Goal: Task Accomplishment & Management: Manage account settings

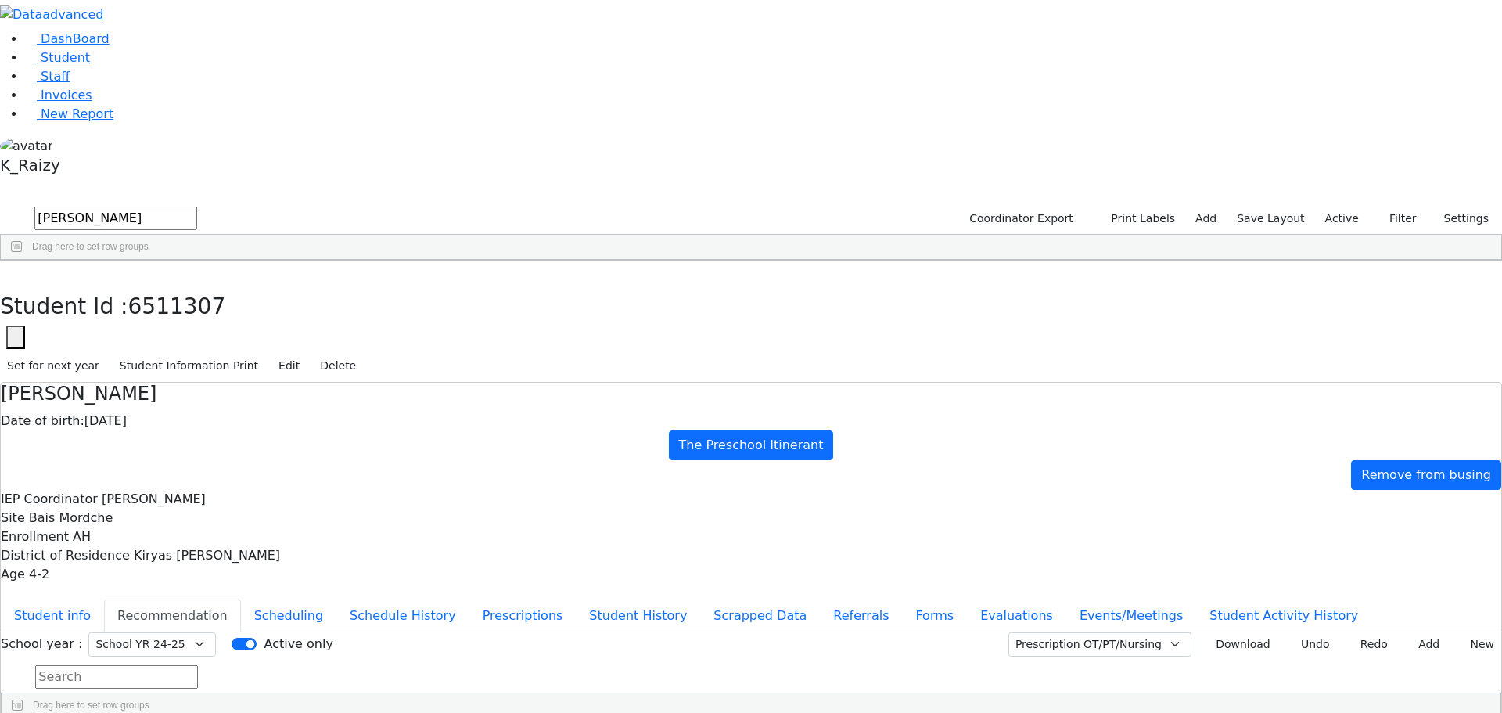
select select "210"
click at [79, 65] on link "Student" at bounding box center [57, 57] width 65 height 15
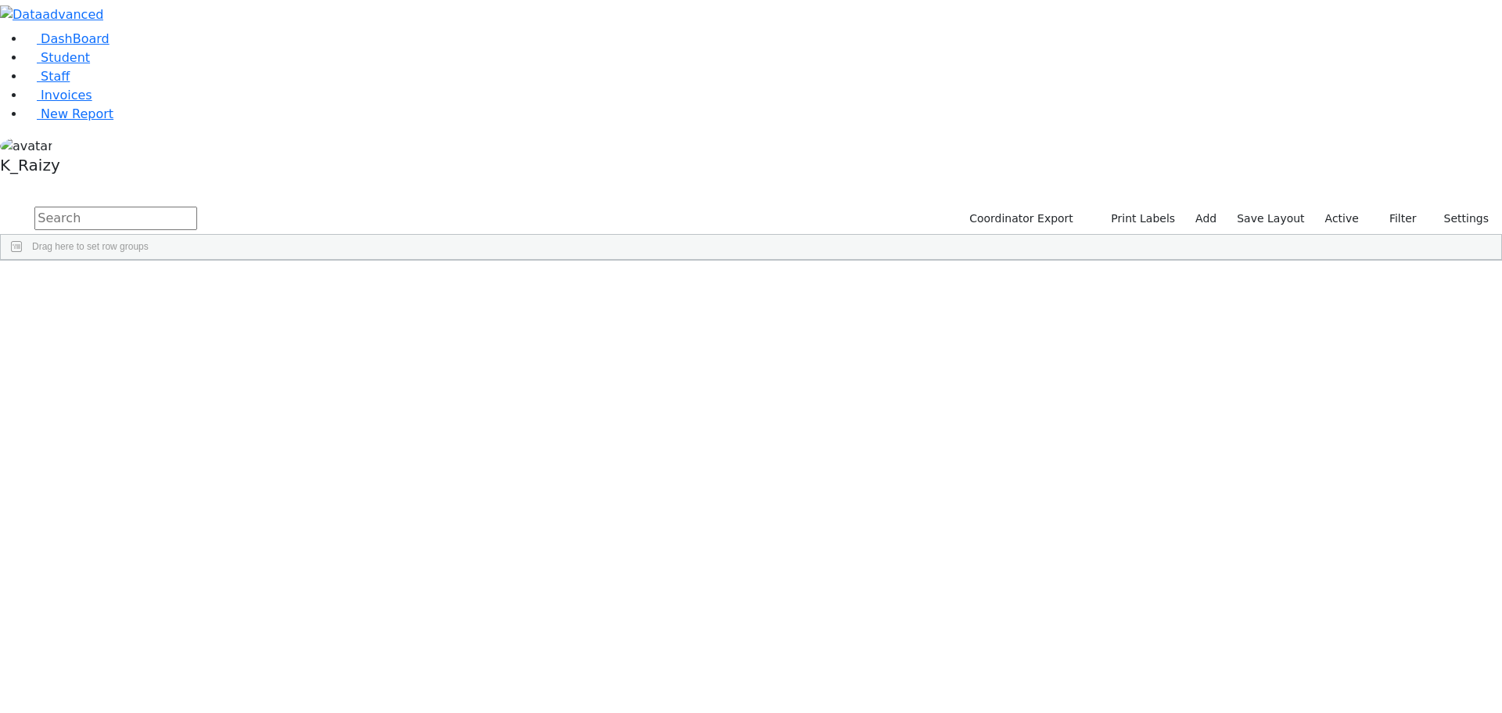
click at [197, 207] on input "text" at bounding box center [115, 218] width 163 height 23
type input "kau"
click at [273, 329] on div "Liba" at bounding box center [227, 340] width 92 height 22
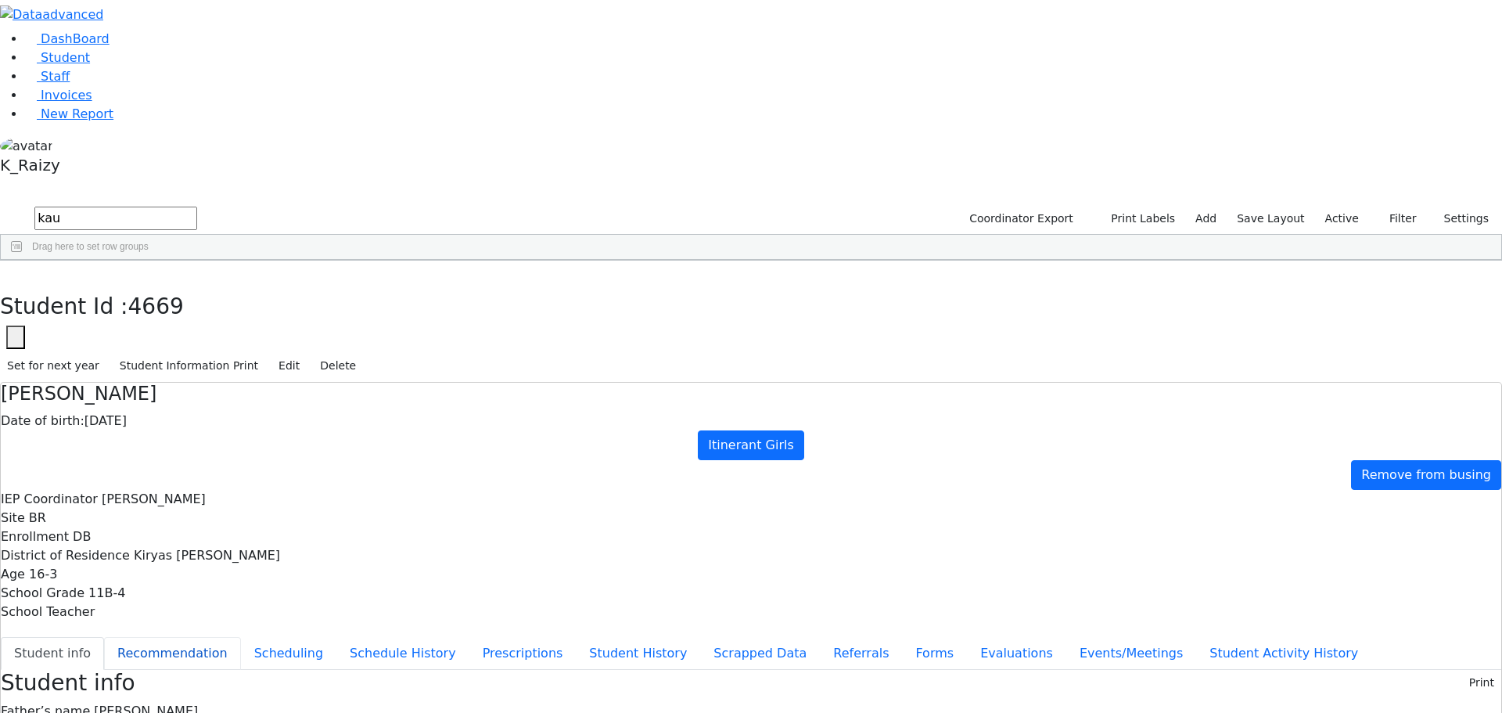
click at [241, 637] on button "Recommendation" at bounding box center [172, 653] width 137 height 33
checkbox input "true"
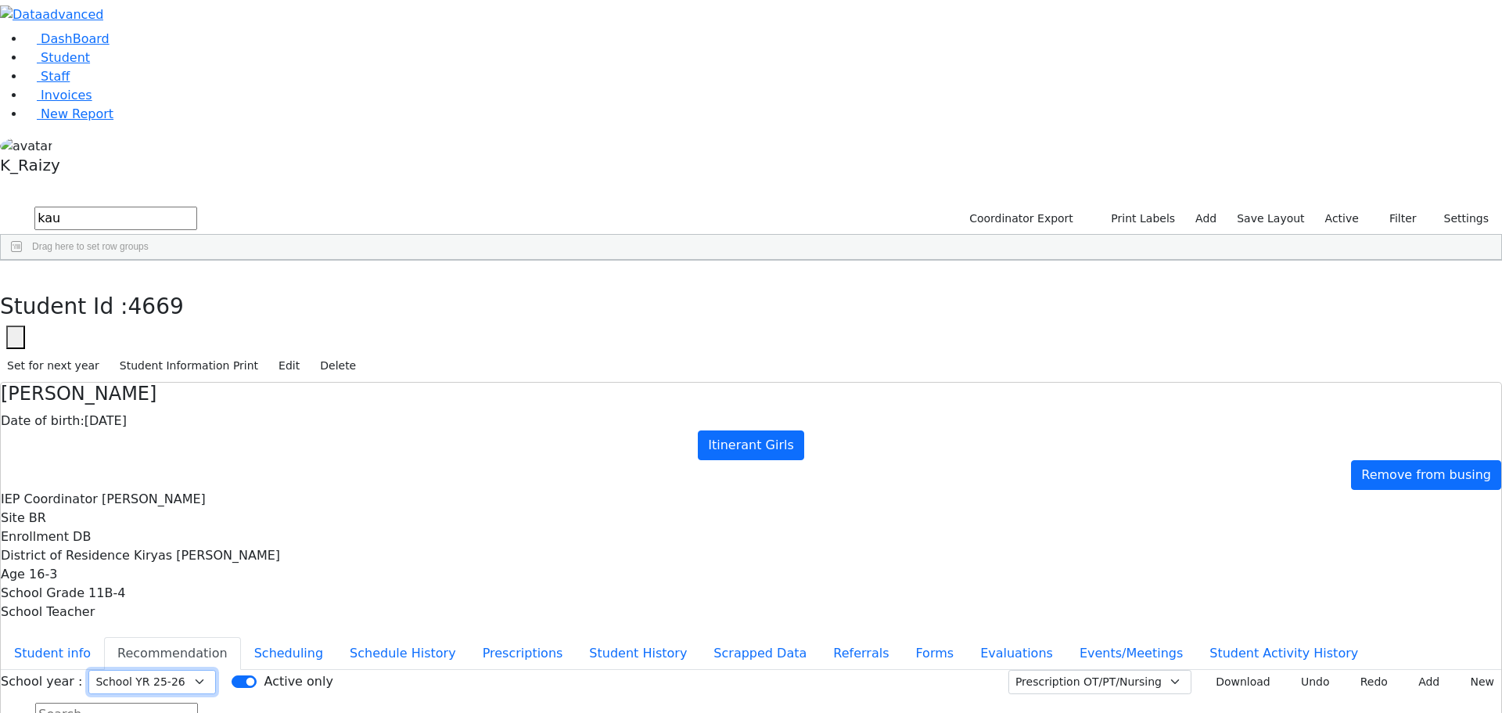
click at [216, 670] on select "Select School YR Summer YR 25 School YR 25-26 Summer YR 25 School YR 24-25 Summ…" at bounding box center [152, 682] width 128 height 24
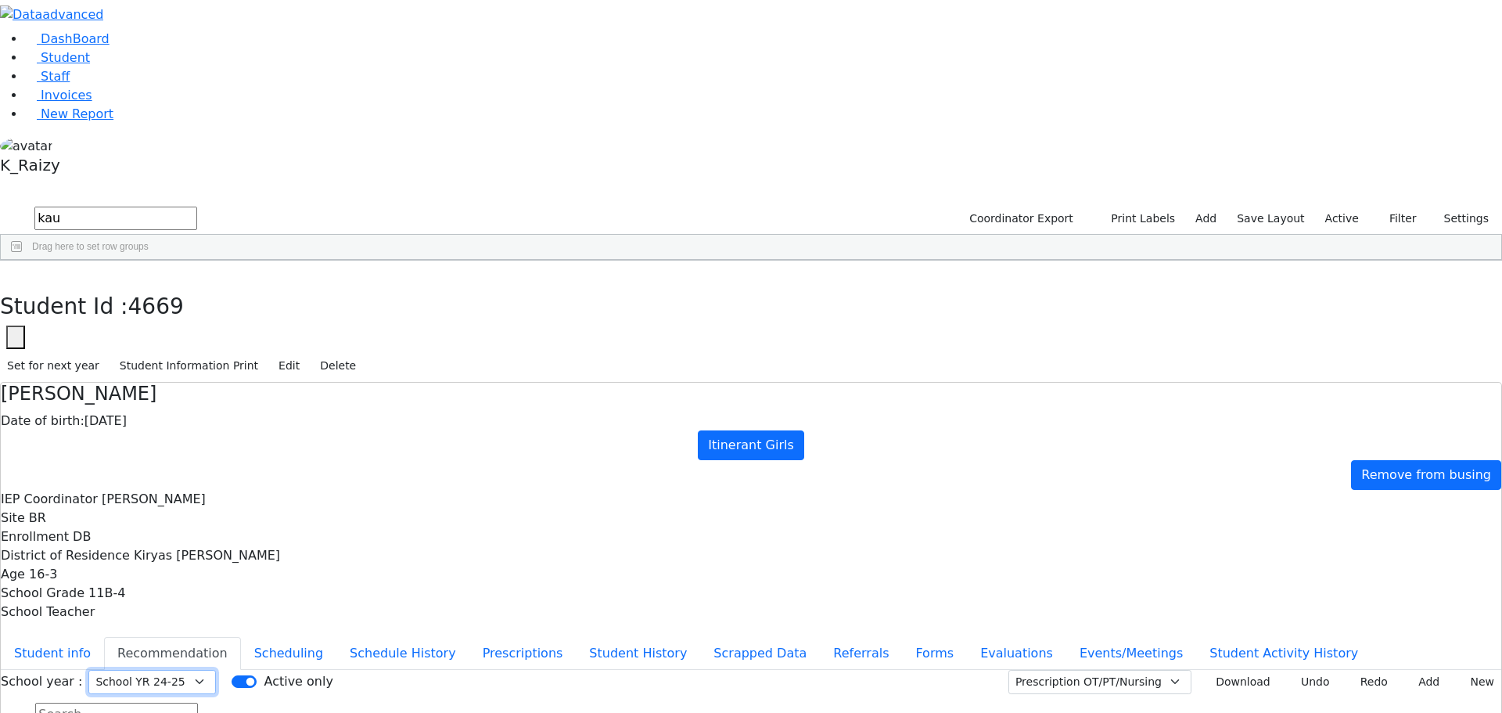
click at [216, 670] on select "Select School YR Summer YR 25 School YR 25-26 Summer YR 25 School YR 24-25 Summ…" at bounding box center [152, 682] width 128 height 24
select select "205"
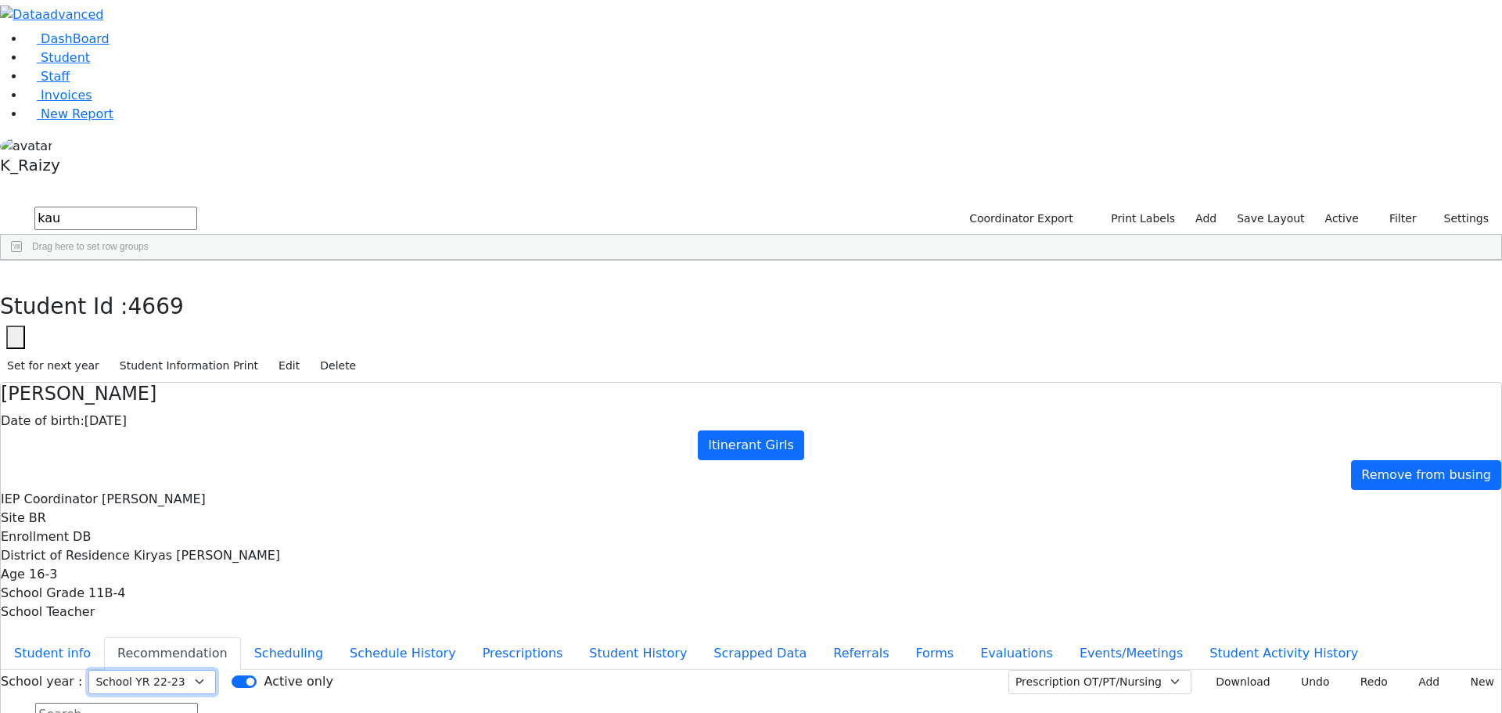
click at [216, 670] on select "Select School YR Summer YR 25 School YR 25-26 Summer YR 25 School YR 24-25 Summ…" at bounding box center [152, 682] width 128 height 24
click at [113, 121] on link "New Report" at bounding box center [69, 113] width 88 height 15
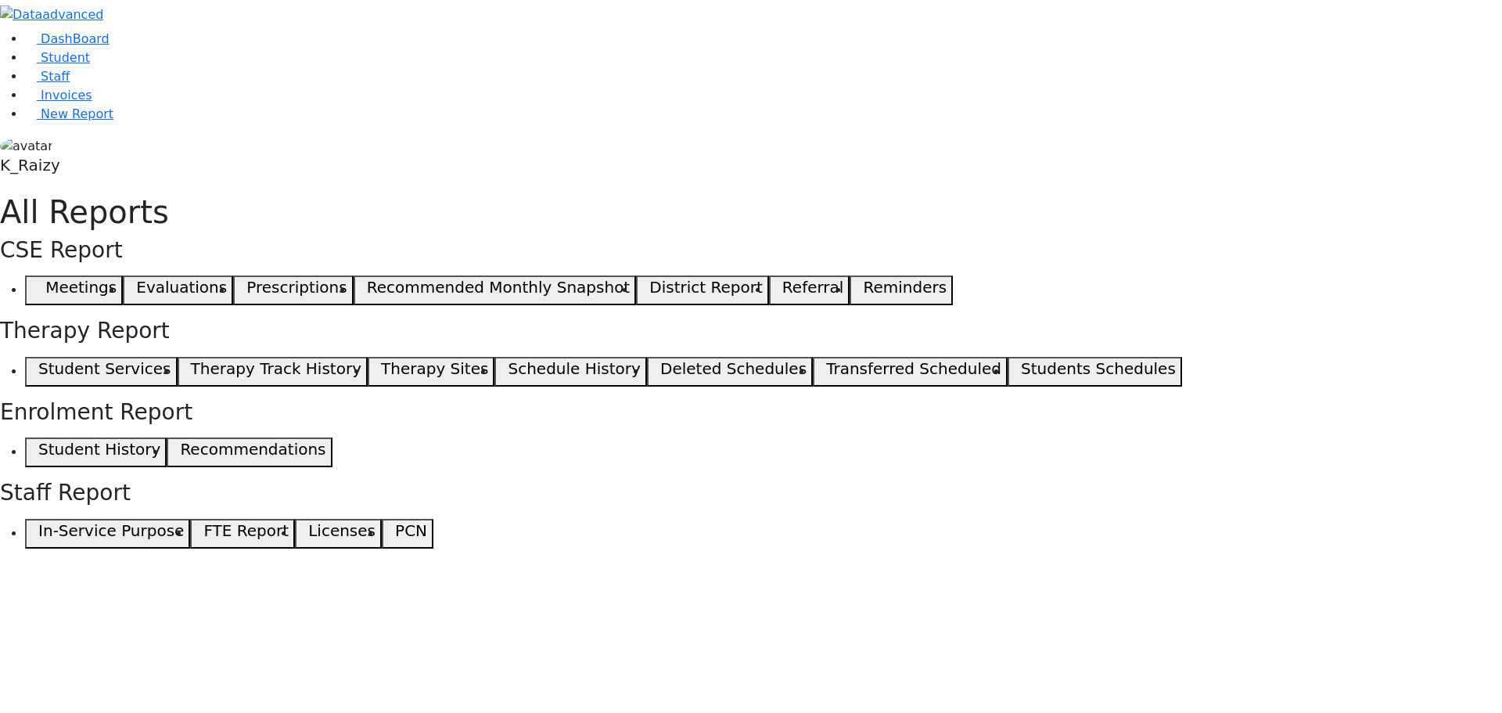
click at [38, 286] on icon "button" at bounding box center [34, 290] width 7 height 8
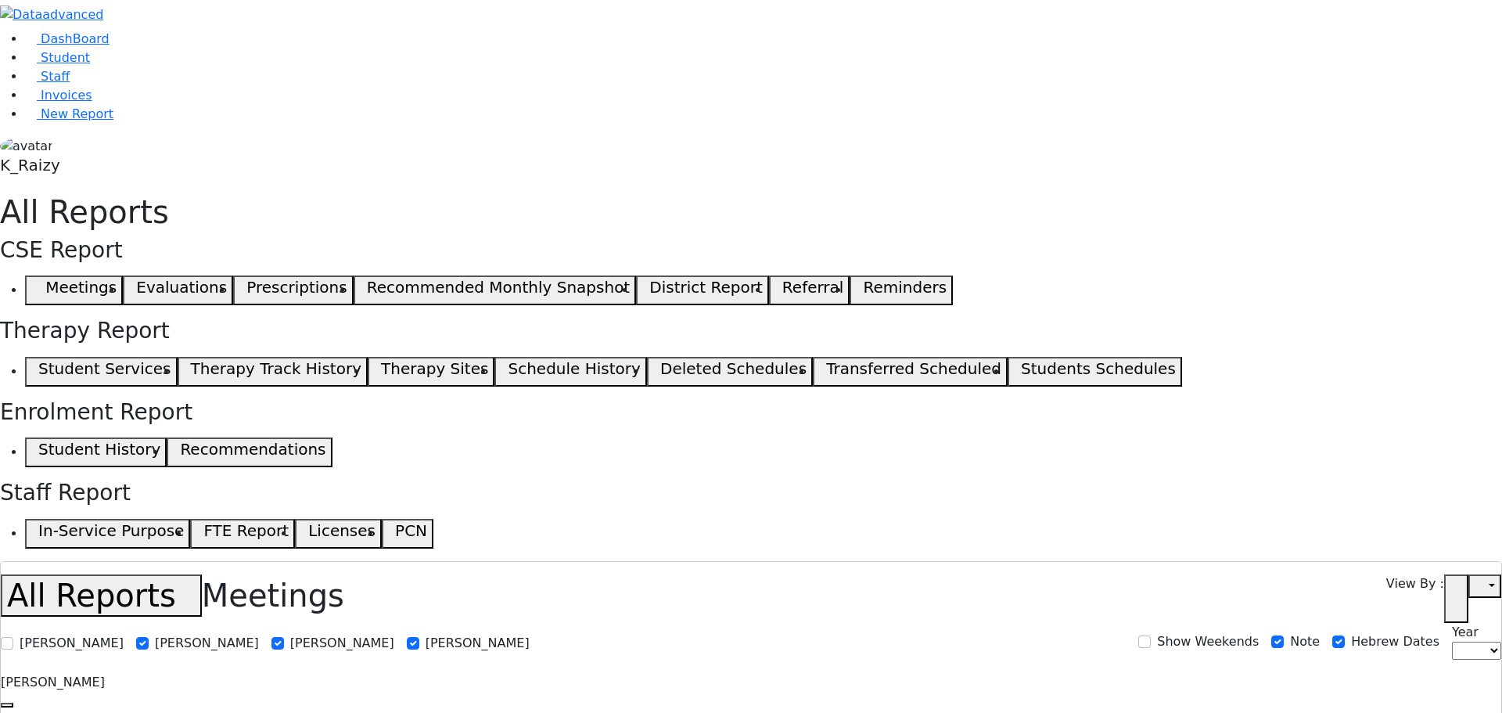
select select
click at [85, 65] on link "Student" at bounding box center [57, 57] width 65 height 15
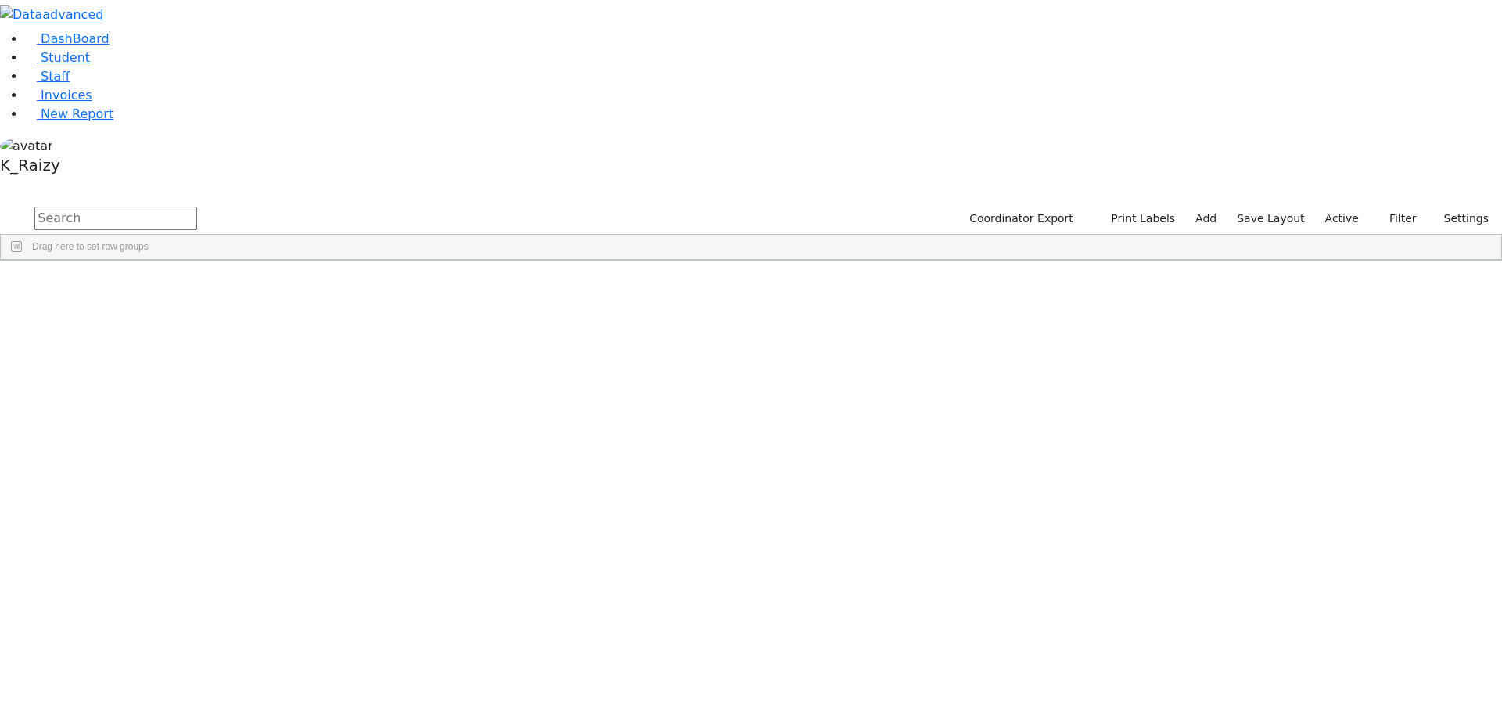
click at [197, 207] on input "text" at bounding box center [115, 218] width 163 height 23
click at [1326, 207] on label "Active" at bounding box center [1343, 219] width 48 height 24
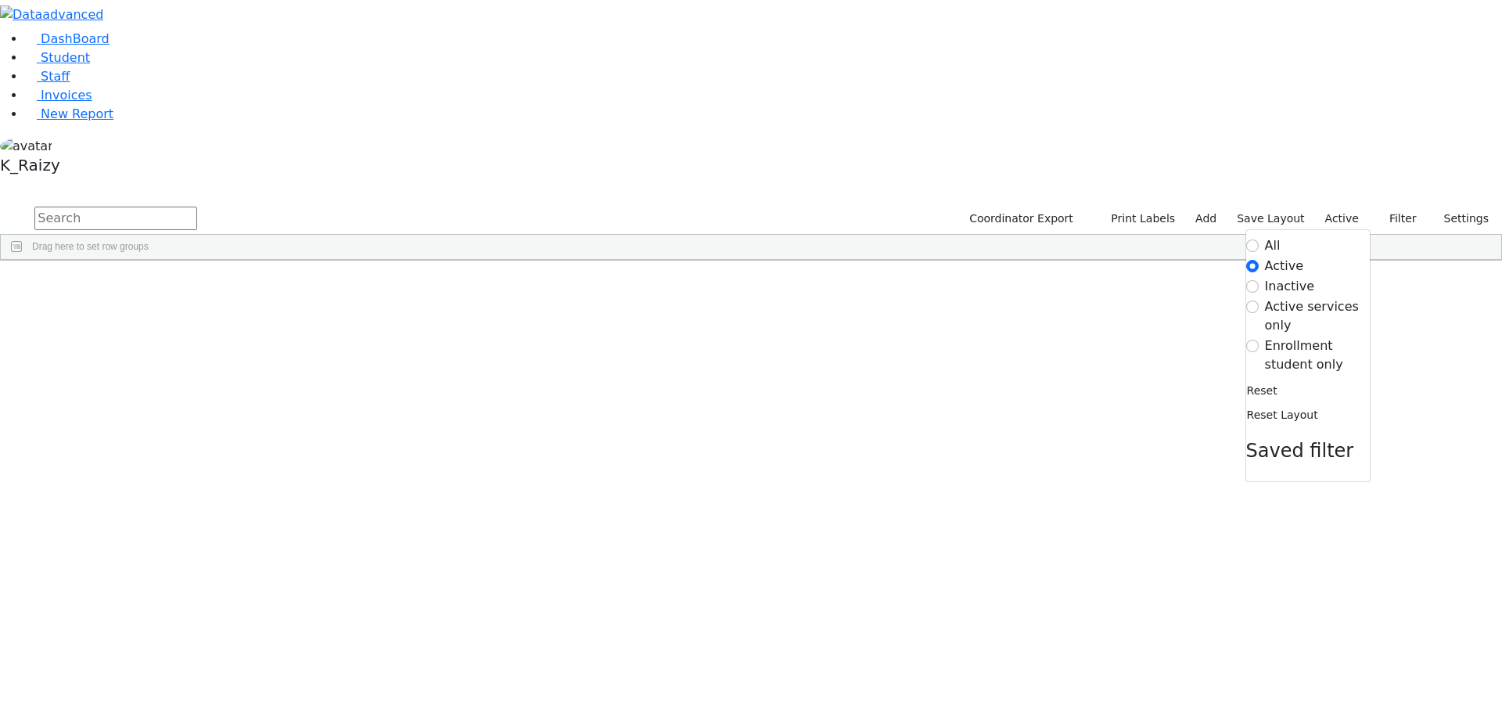
click at [1283, 336] on label "Enrollment student only" at bounding box center [1317, 355] width 105 height 38
click at [1259, 340] on input "Enrollment student only" at bounding box center [1253, 346] width 13 height 13
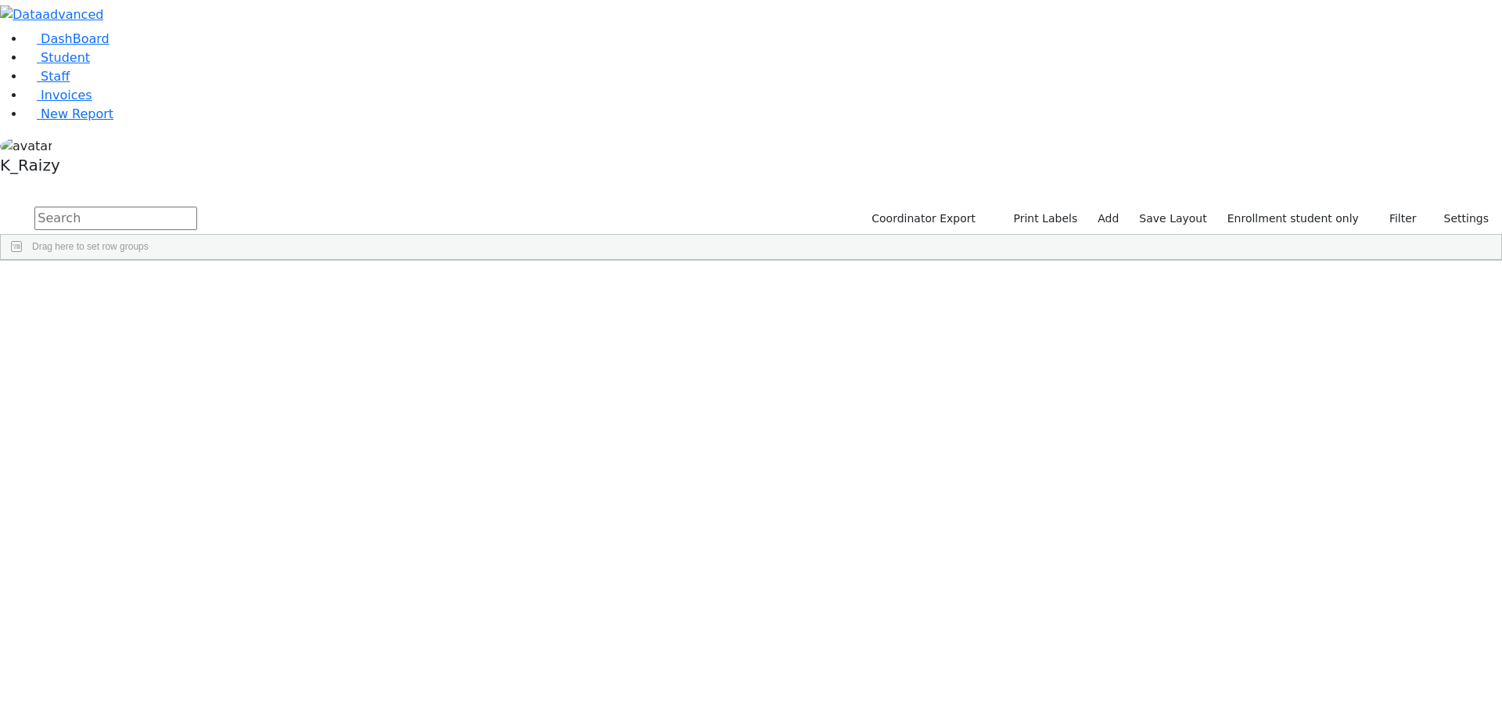
click at [197, 207] on input "text" at bounding box center [115, 218] width 163 height 23
type input "her"
click at [181, 461] on div "Hersko" at bounding box center [134, 472] width 92 height 22
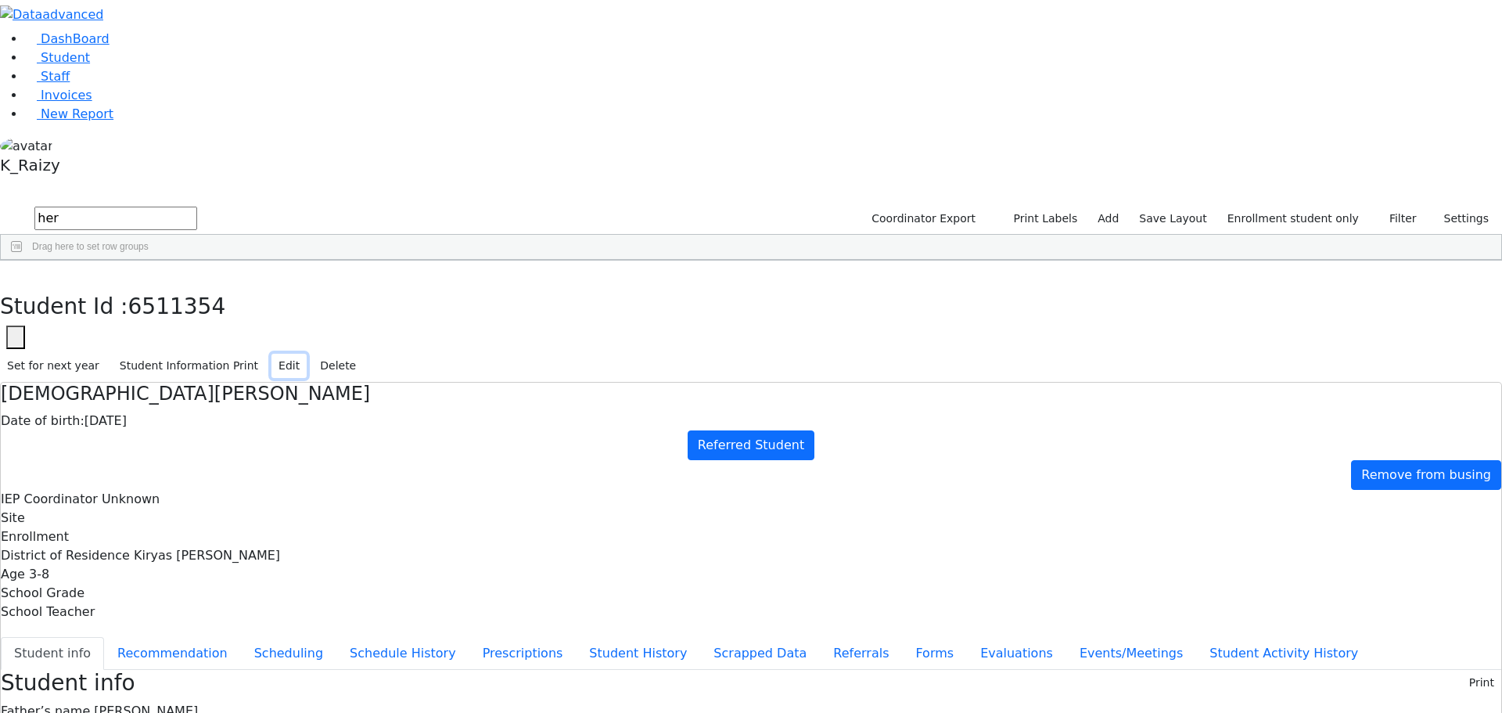
click at [307, 354] on button "Edit" at bounding box center [289, 366] width 35 height 24
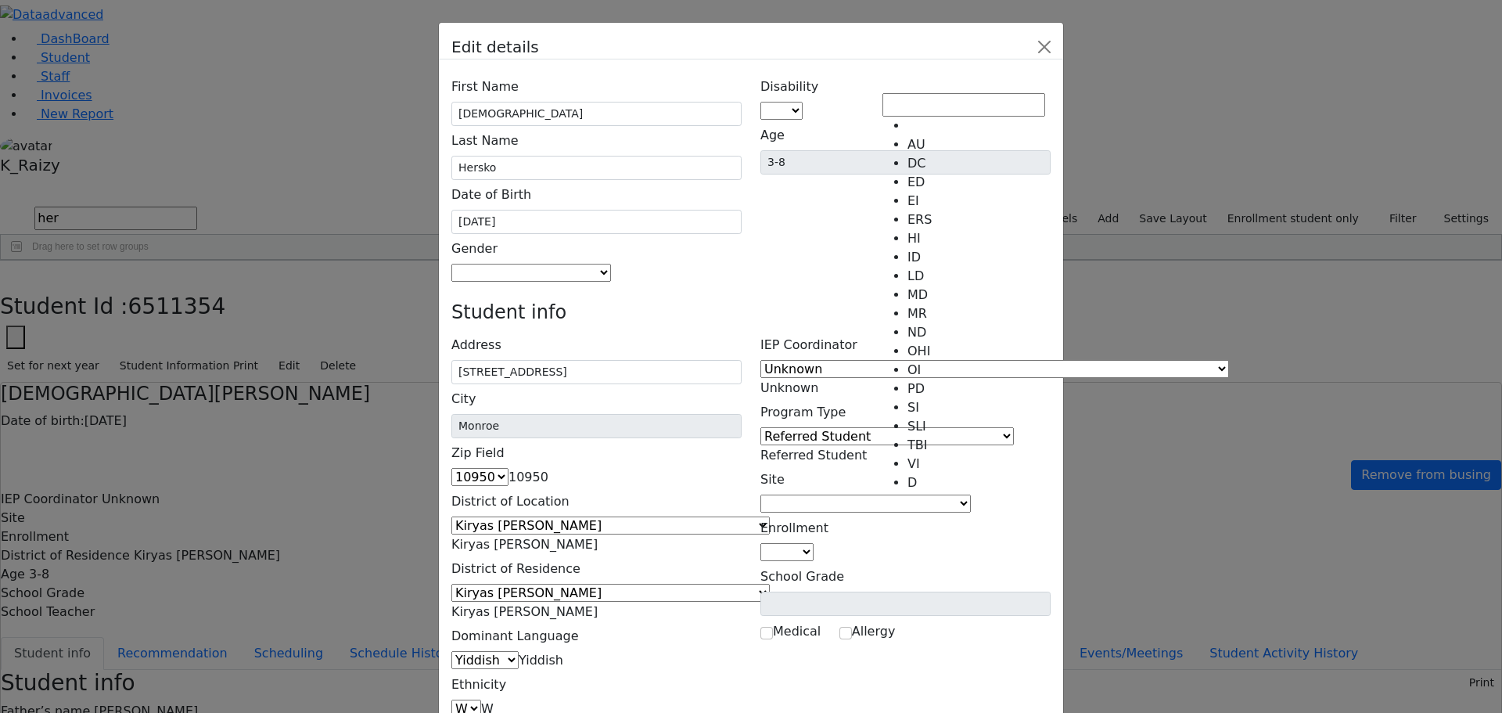
click at [803, 103] on span at bounding box center [803, 110] width 0 height 15
select select "14"
click at [867, 448] on span "Referred Student" at bounding box center [814, 455] width 106 height 15
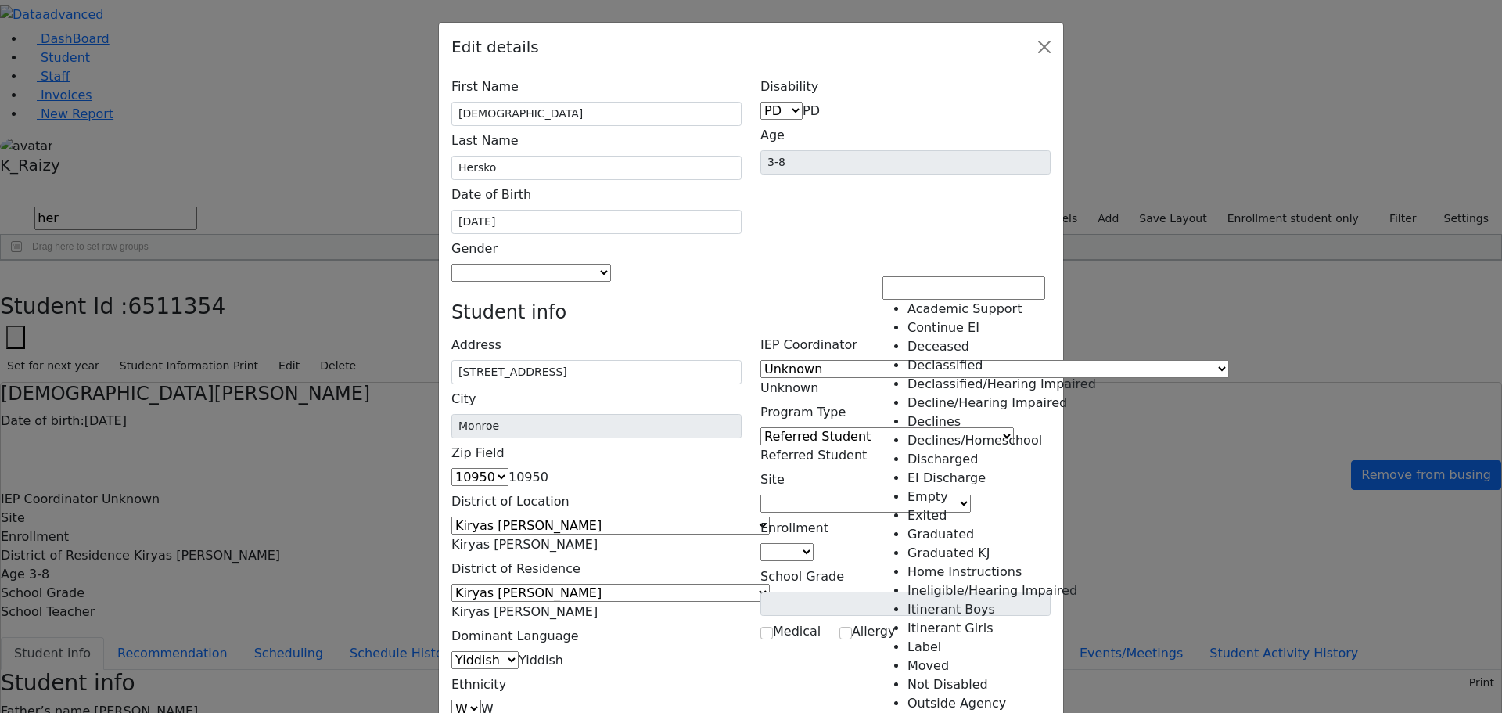
scroll to position [351, 0]
select select "25"
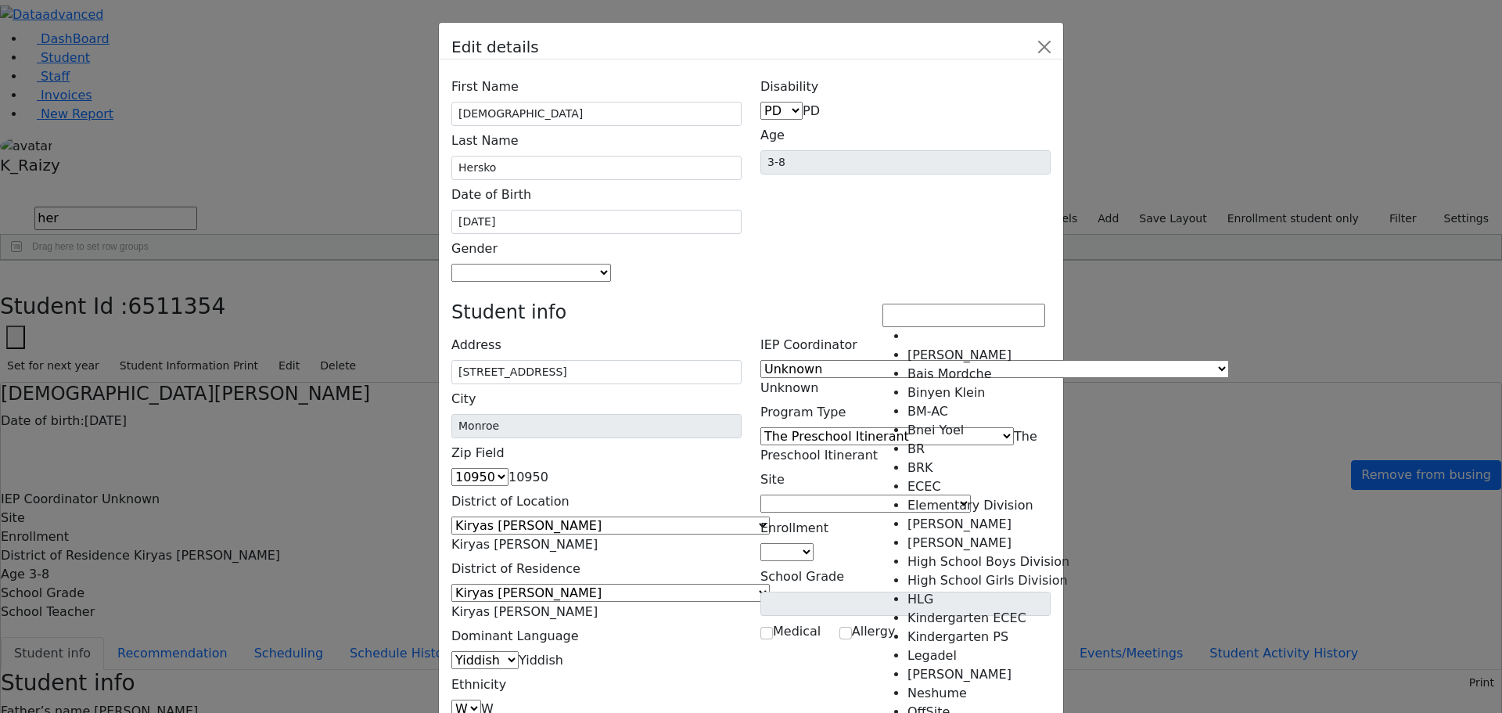
click at [971, 496] on span at bounding box center [971, 503] width 0 height 15
select select "16"
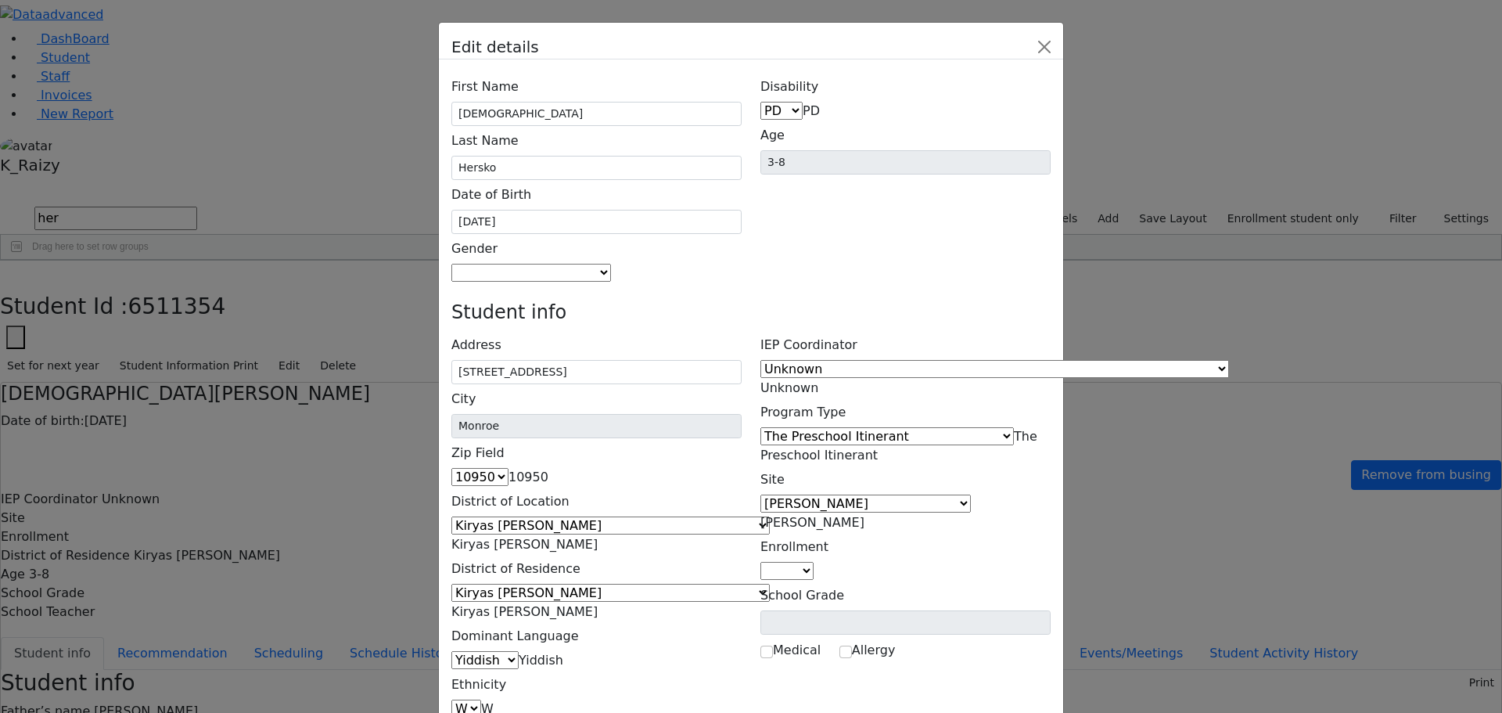
click at [814, 563] on span at bounding box center [814, 570] width 0 height 15
select select "4"
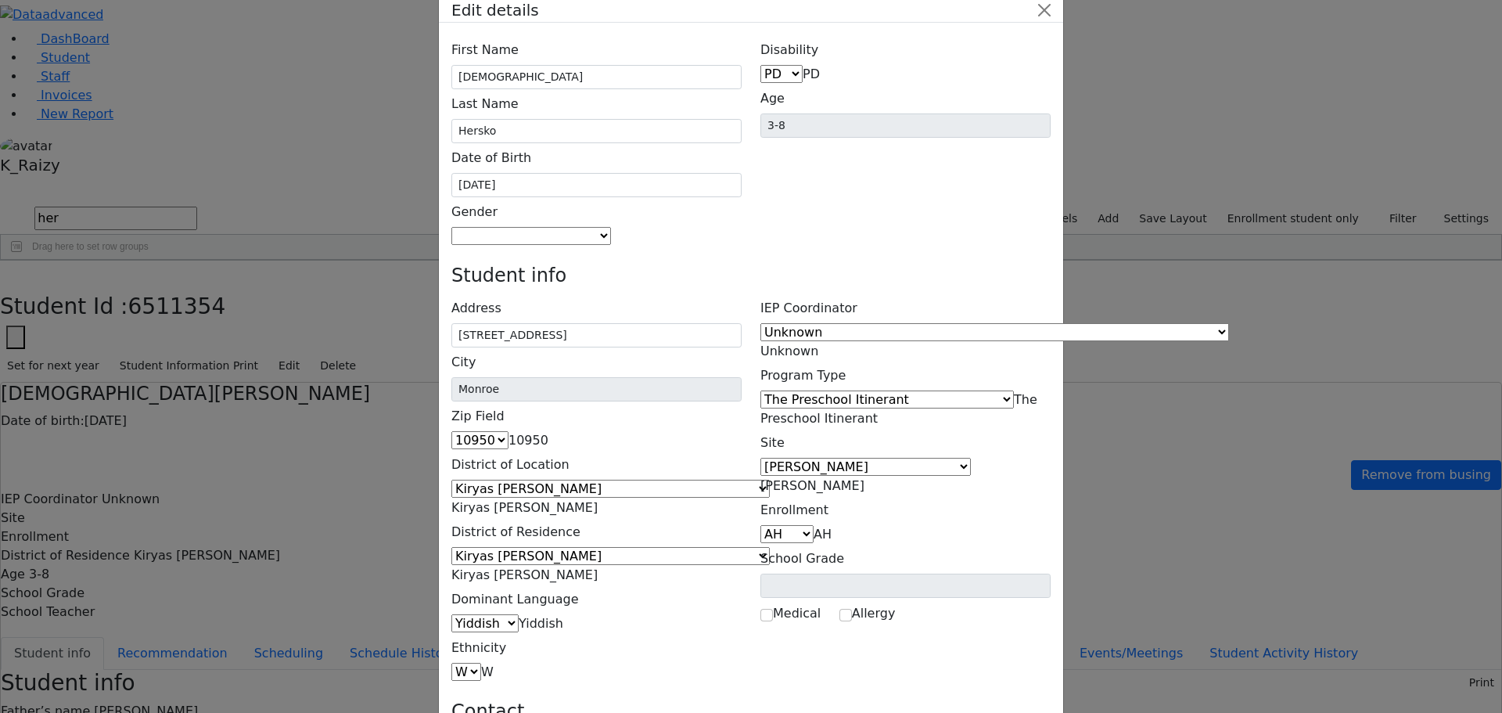
scroll to position [57, 0]
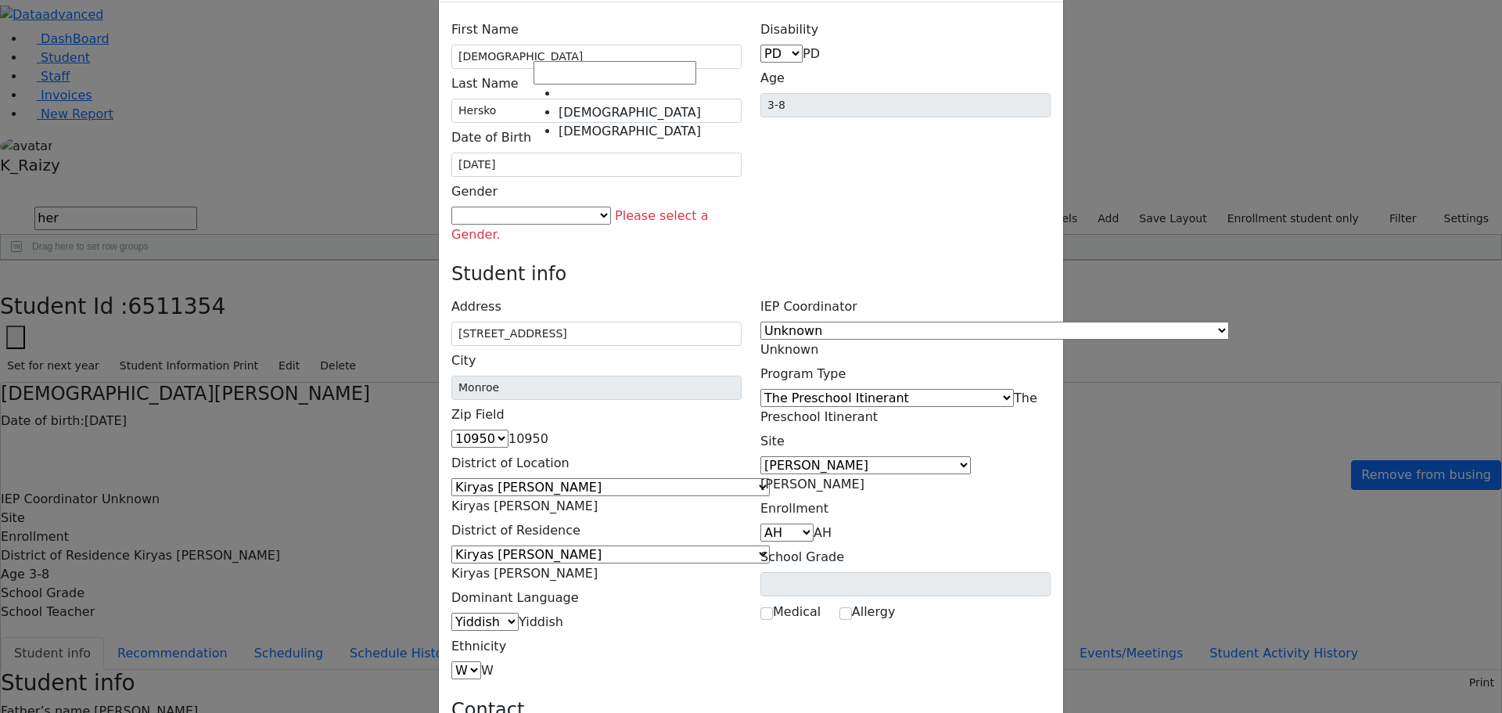
click at [611, 208] on span at bounding box center [611, 215] width 0 height 15
select select "[DEMOGRAPHIC_DATA]"
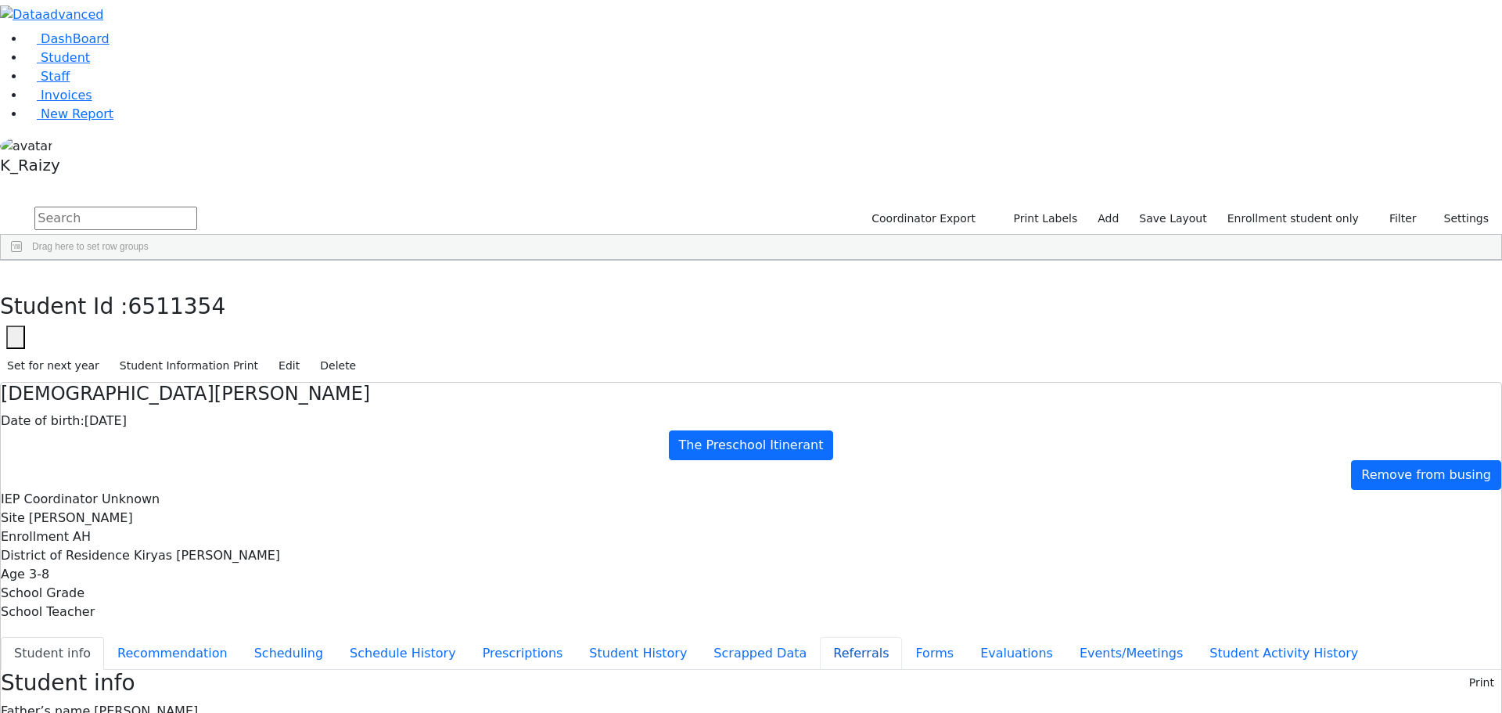
click at [820, 637] on button "Referrals" at bounding box center [861, 653] width 82 height 33
click at [307, 354] on button "Edit" at bounding box center [289, 366] width 35 height 24
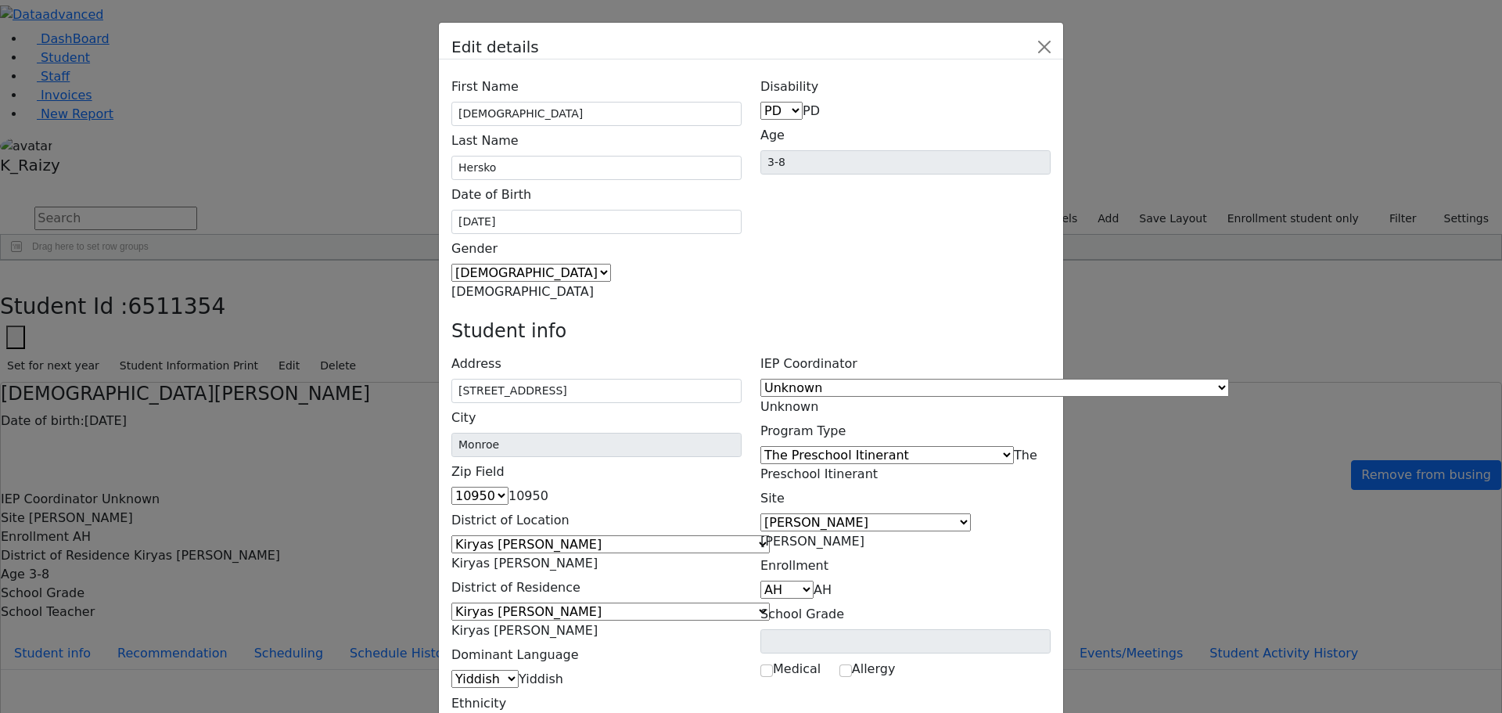
click at [865, 534] on span "[PERSON_NAME]" at bounding box center [813, 541] width 104 height 15
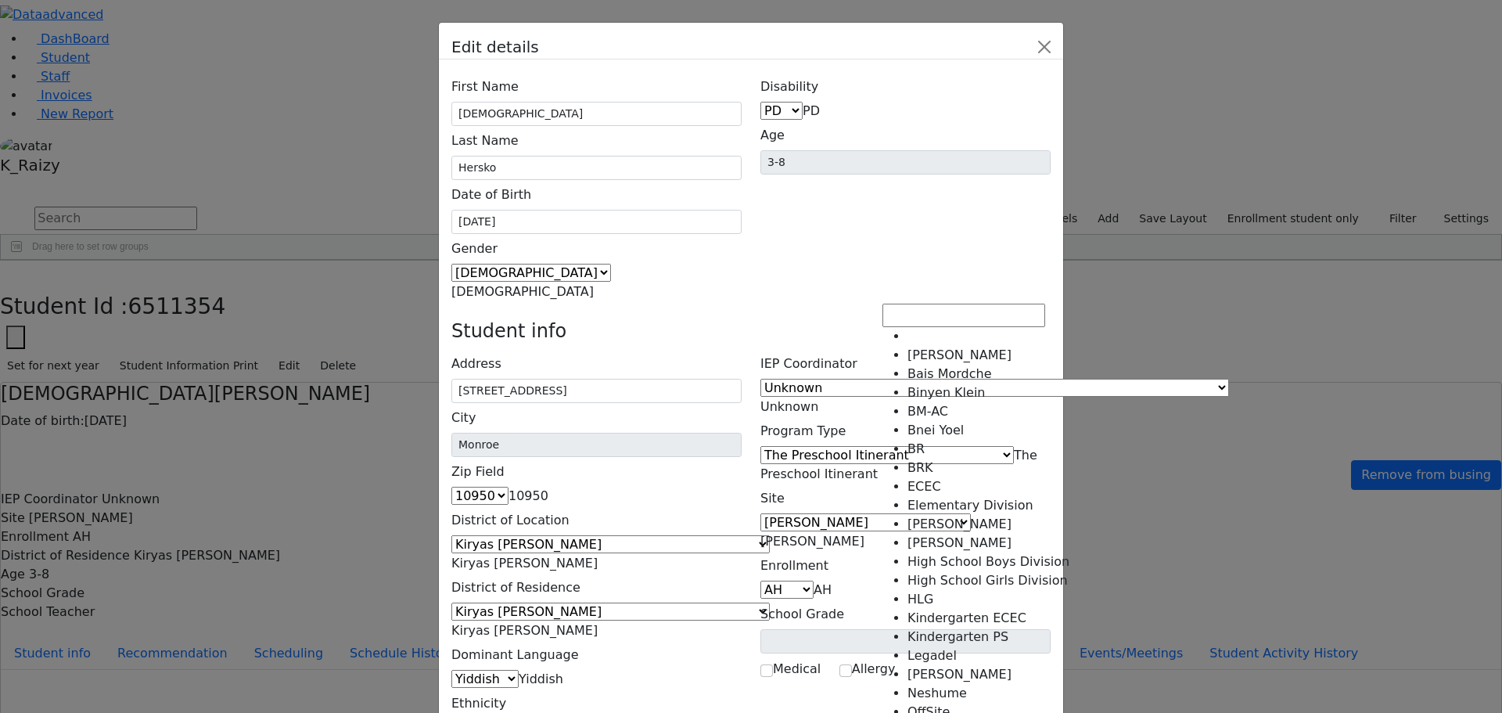
scroll to position [0, 0]
select select "41"
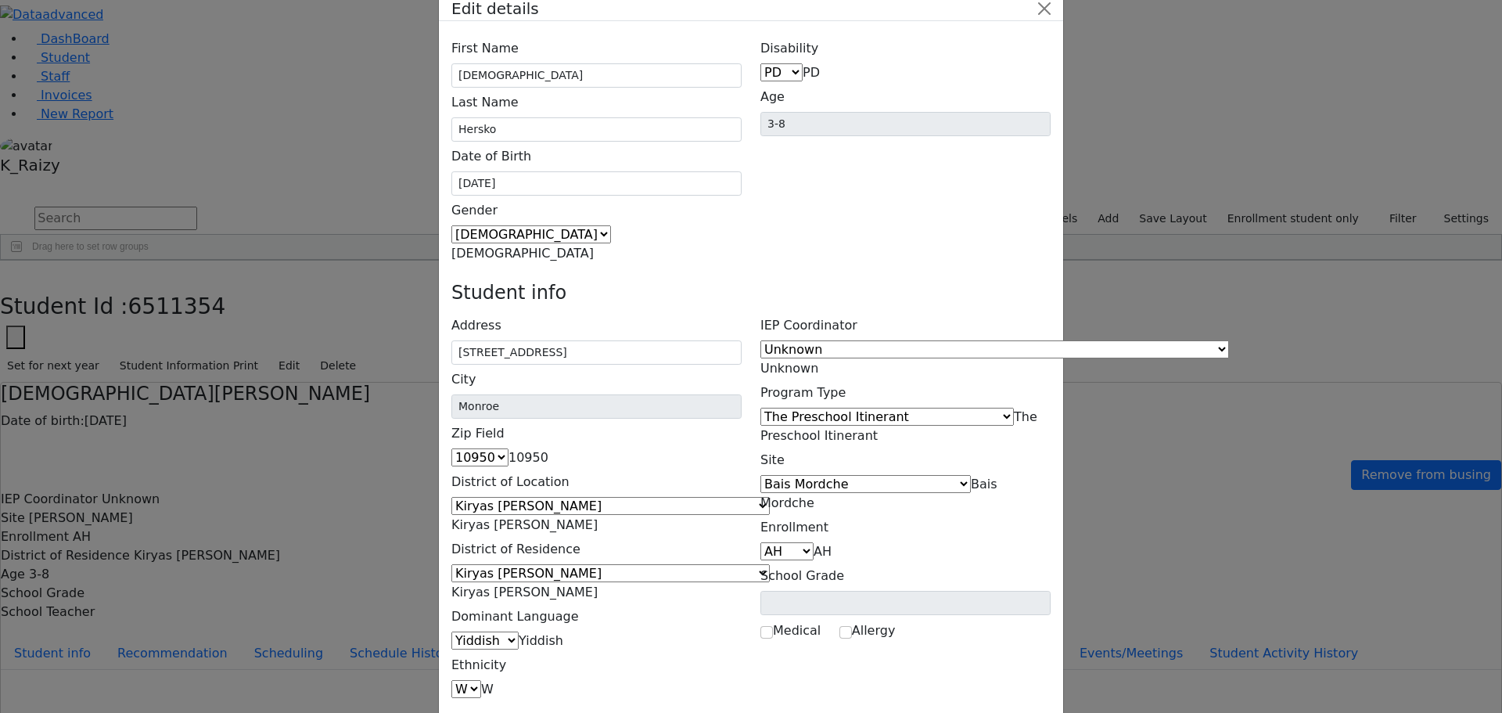
scroll to position [57, 0]
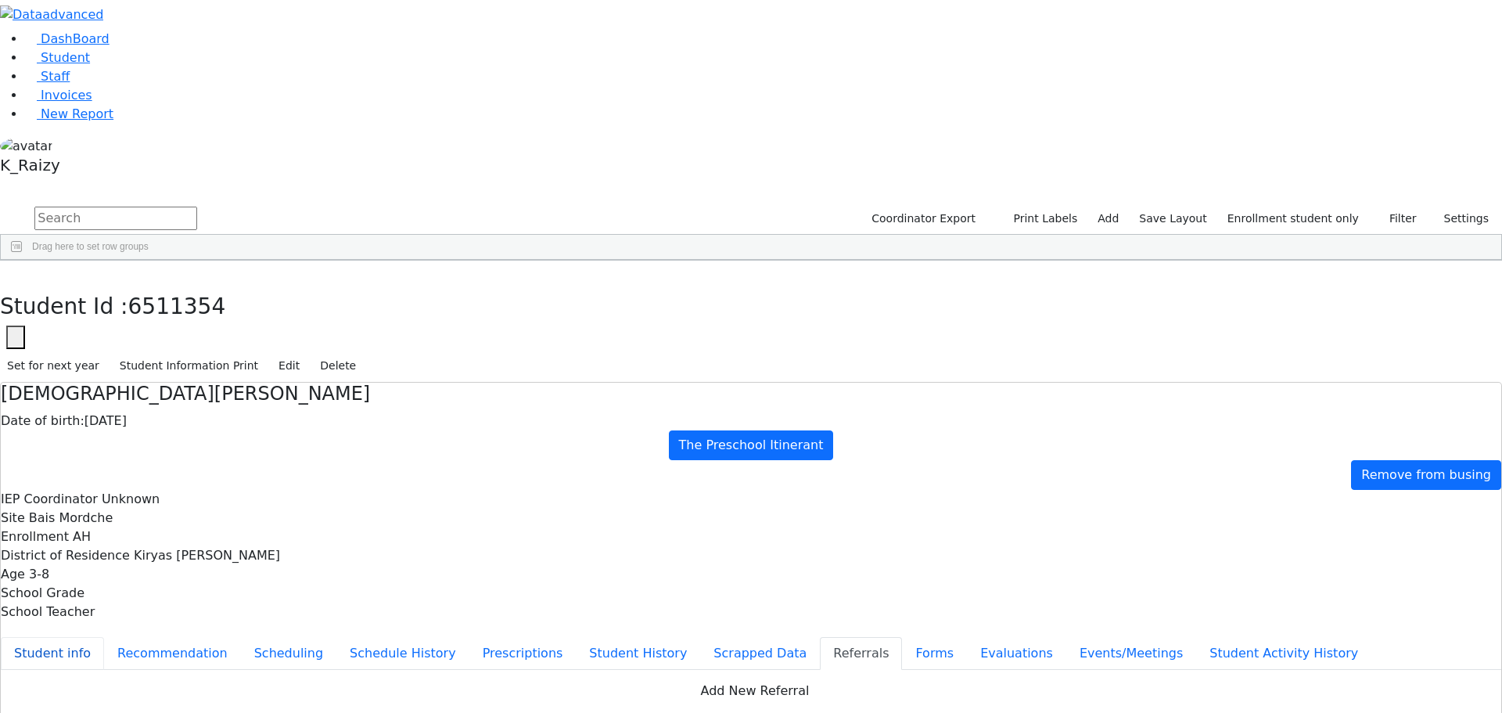
click at [104, 637] on button "Student info" at bounding box center [52, 653] width 103 height 33
